Goal: Information Seeking & Learning: Learn about a topic

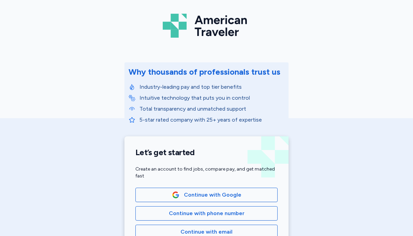
scroll to position [58, 0]
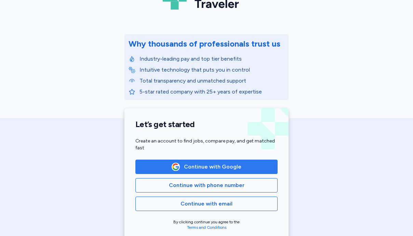
click at [182, 165] on span "Continue with Google" at bounding box center [207, 167] width 70 height 8
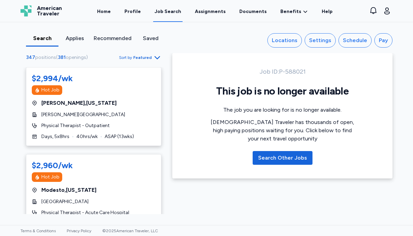
click at [132, 58] on span "Sort by" at bounding box center [125, 57] width 13 height 5
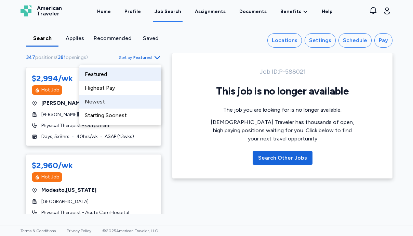
click at [117, 100] on div "Newest" at bounding box center [120, 102] width 82 height 14
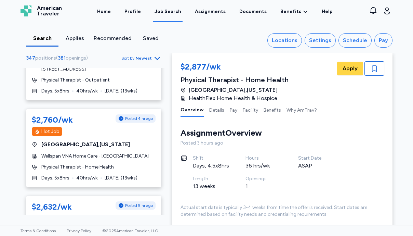
scroll to position [287, 0]
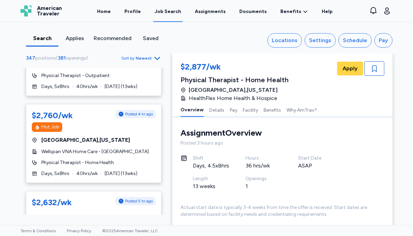
click at [142, 58] on span "Newest" at bounding box center [144, 57] width 16 height 5
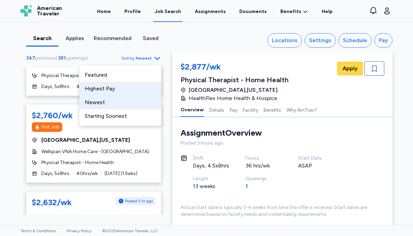
click at [136, 91] on div "Highest Pay" at bounding box center [120, 89] width 82 height 14
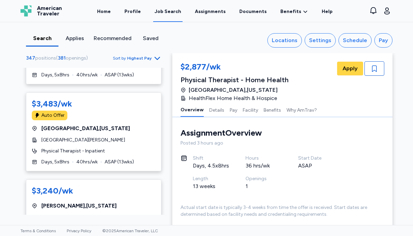
scroll to position [259, 0]
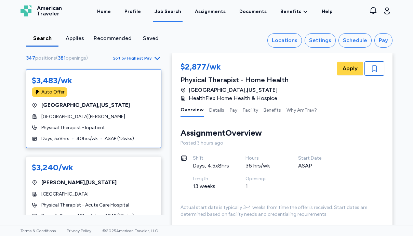
click at [129, 108] on div "[GEOGRAPHIC_DATA] , [US_STATE]" at bounding box center [94, 105] width 124 height 8
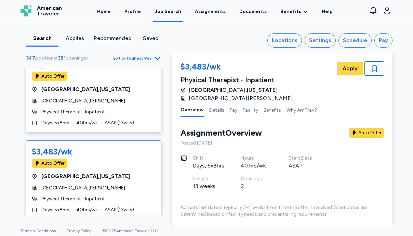
scroll to position [173, 0]
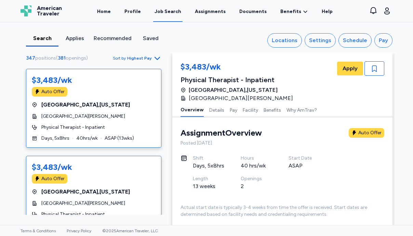
click at [121, 126] on div "Physical Therapist - Inpatient" at bounding box center [94, 127] width 124 height 7
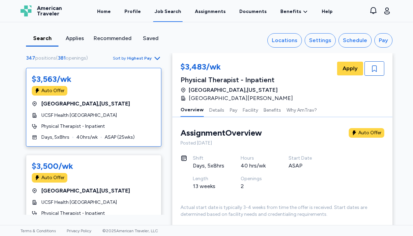
click at [123, 120] on div "$3,563/wk Auto Offer [GEOGRAPHIC_DATA] , [US_STATE] UCSF Health [GEOGRAPHIC_DAT…" at bounding box center [94, 107] width 136 height 79
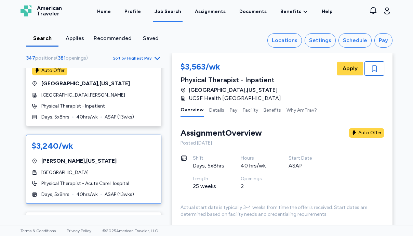
scroll to position [245, 0]
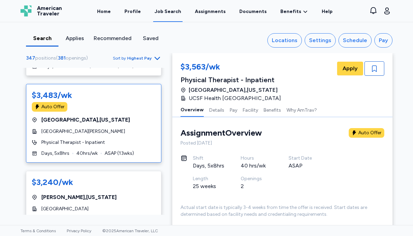
click at [123, 107] on div "Auto Offer" at bounding box center [94, 107] width 124 height 10
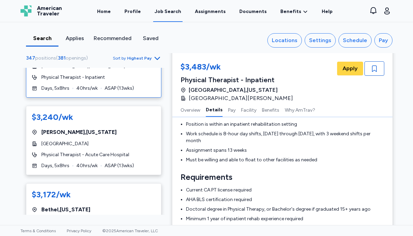
scroll to position [134, 0]
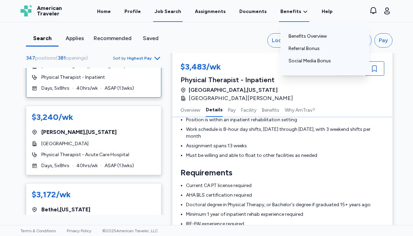
click at [288, 18] on div "Benefits Benefits Overview Referral Bonus Social Media Bonus" at bounding box center [294, 11] width 30 height 21
click at [299, 39] on link "Benefits Overview" at bounding box center [325, 36] width 73 height 12
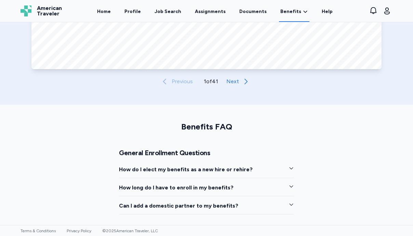
scroll to position [443, 0]
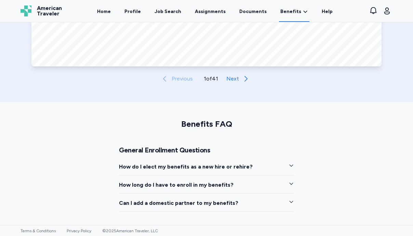
click at [214, 170] on span "How do I elect my benefits as a new hire or rehire?" at bounding box center [186, 167] width 134 height 8
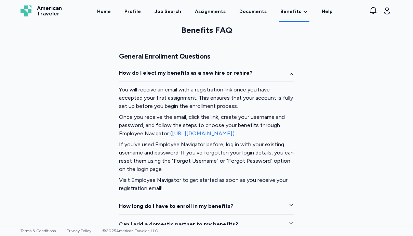
scroll to position [538, 0]
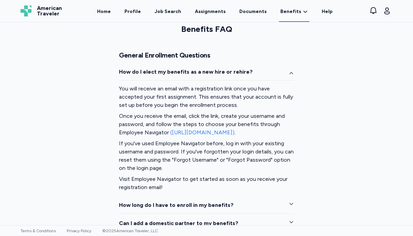
click at [214, 132] on link "([URL][DOMAIN_NAME])" at bounding box center [202, 132] width 64 height 7
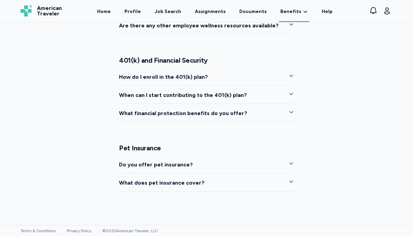
scroll to position [1224, 0]
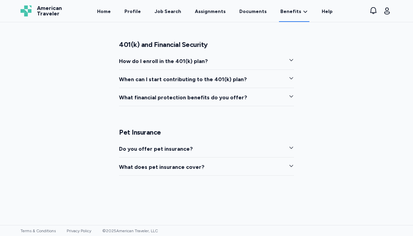
click at [283, 146] on button "Do you offer pet insurance?" at bounding box center [206, 151] width 175 height 13
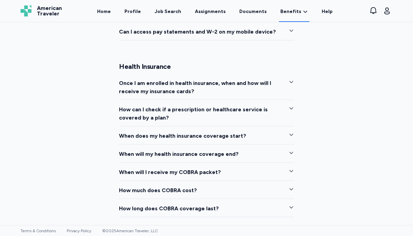
scroll to position [666, 0]
